Goal: Find specific page/section: Find specific page/section

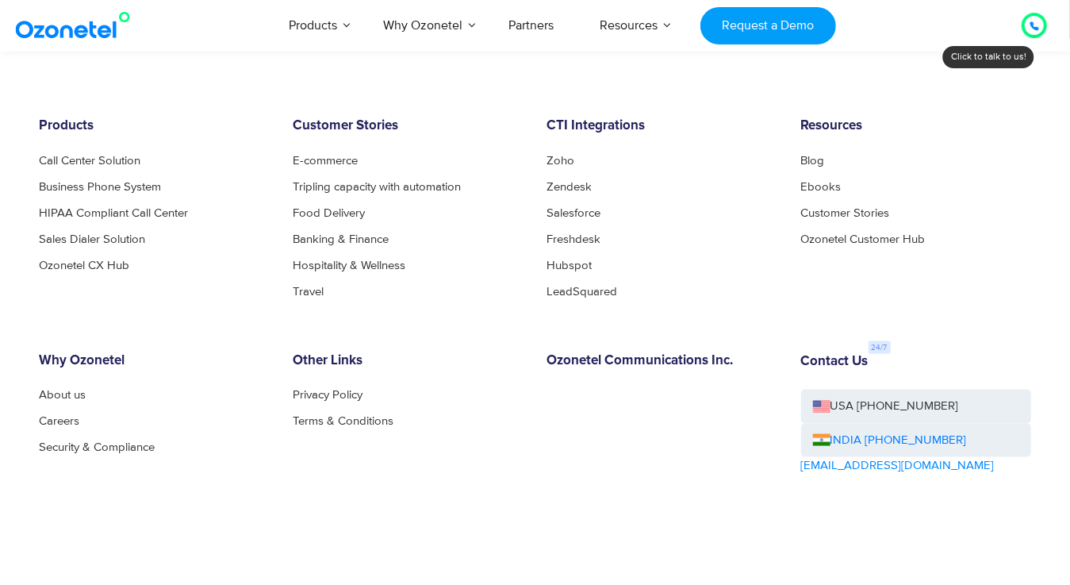
scroll to position [8631, 0]
click at [71, 416] on link "Careers" at bounding box center [64, 421] width 49 height 12
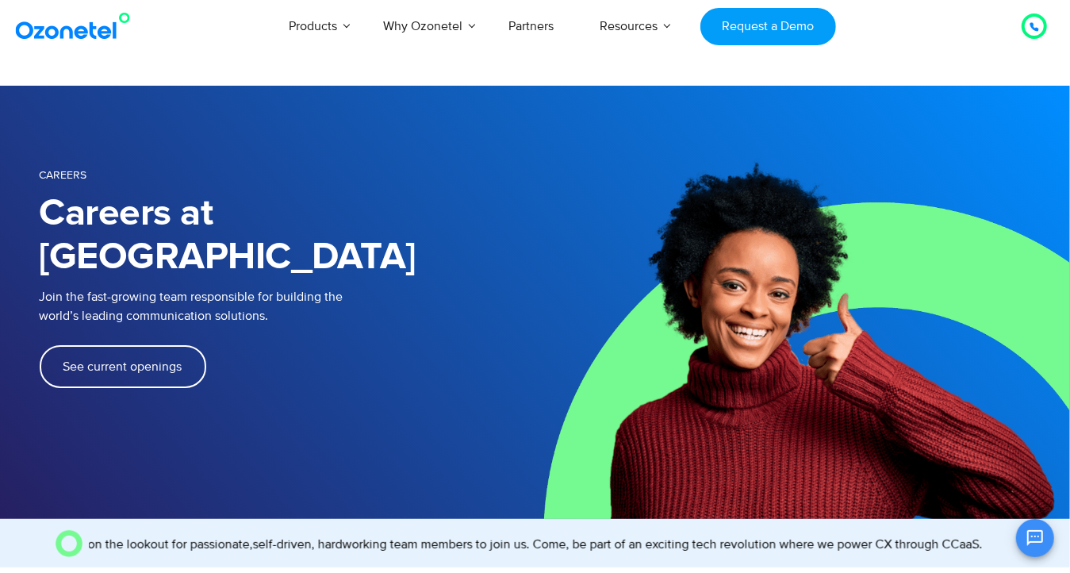
click at [96, 360] on span "See current openings" at bounding box center [122, 366] width 119 height 13
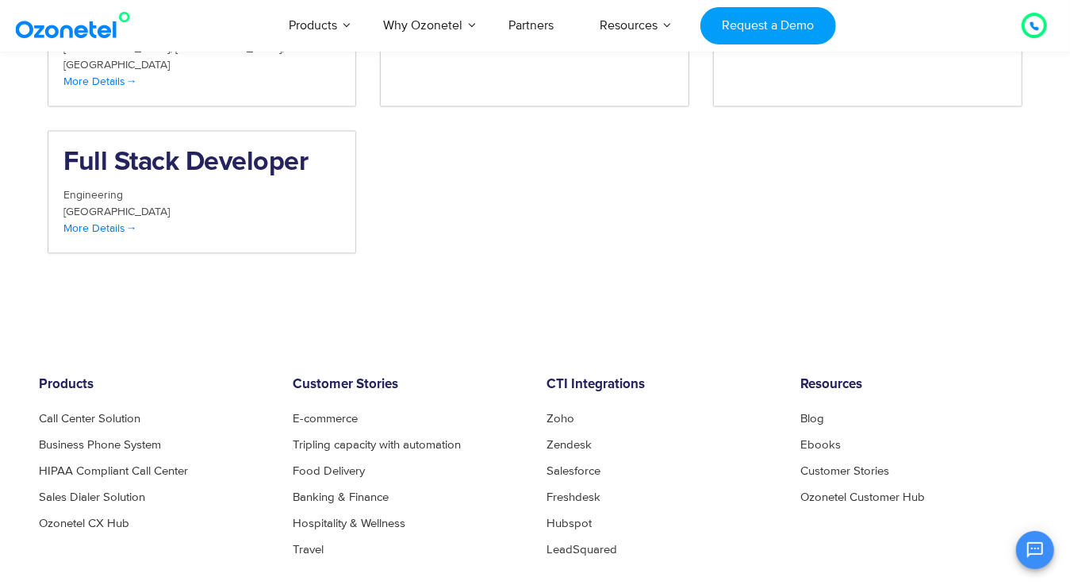
scroll to position [2046, 0]
